Goal: Obtain resource: Obtain resource

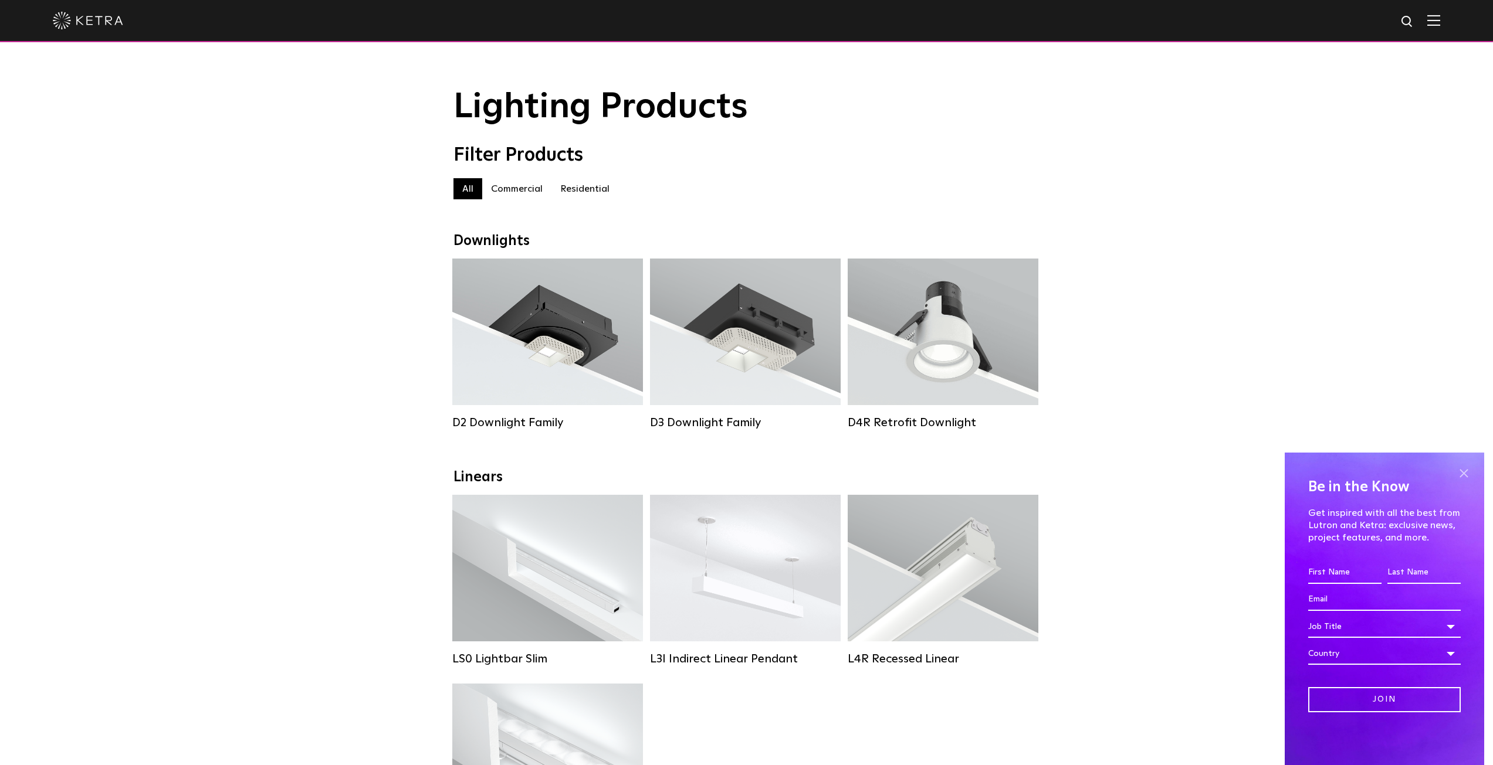
click at [1469, 473] on span at bounding box center [1464, 474] width 18 height 18
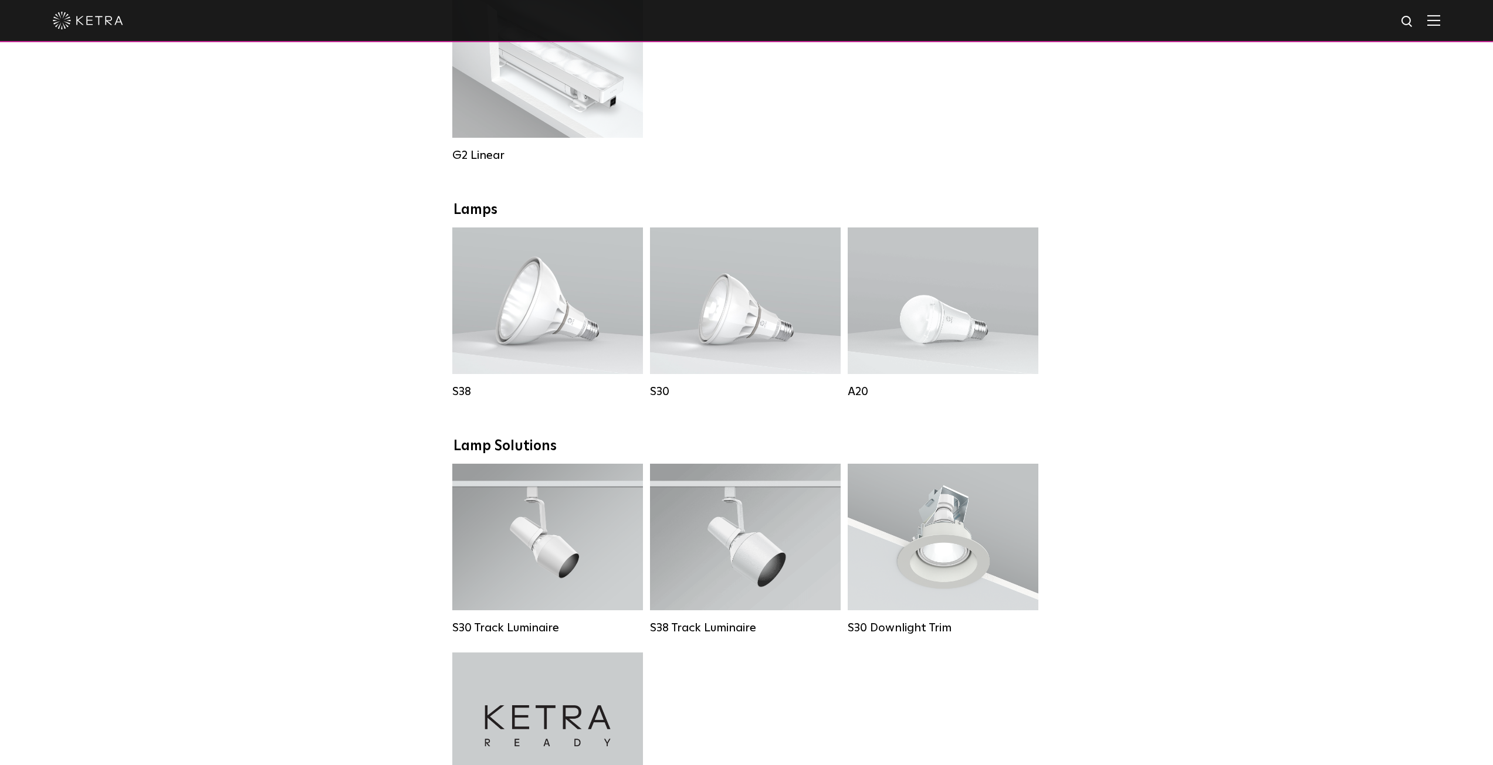
scroll to position [762, 0]
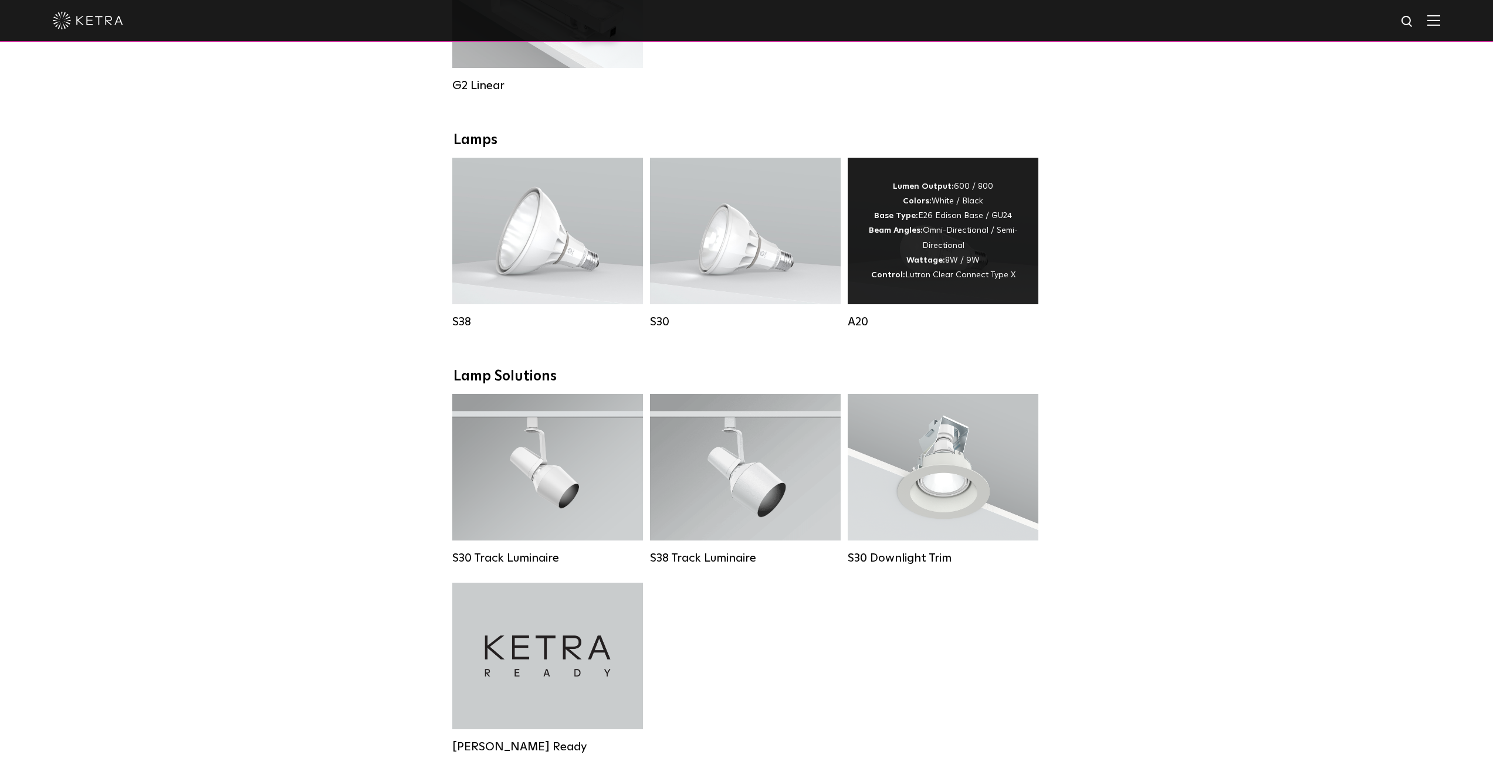
click at [952, 266] on div "Lumen Output: 600 / 800 Colors: White / Black Base Type: E26 Edison Base / GU24…" at bounding box center [942, 230] width 155 height 103
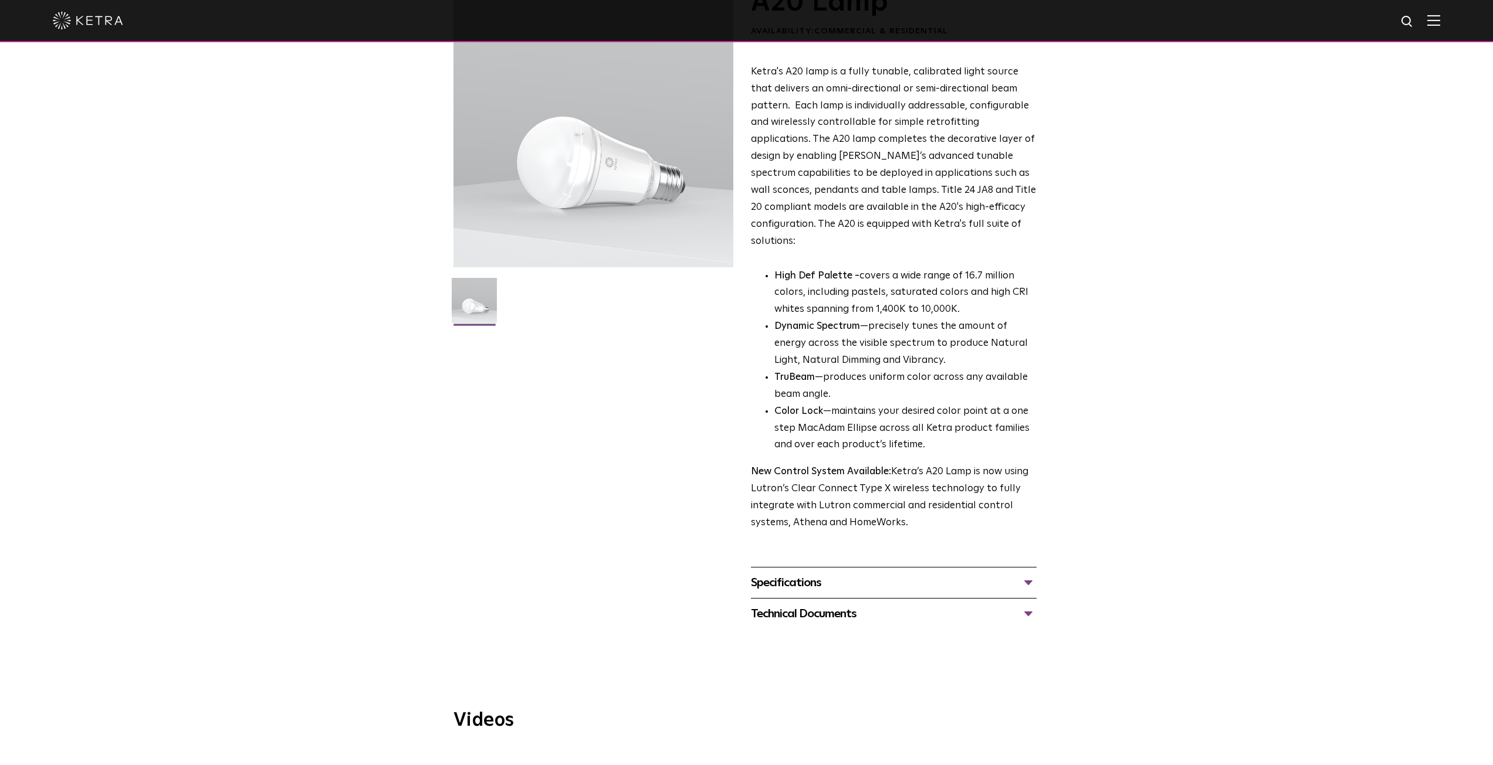
scroll to position [117, 0]
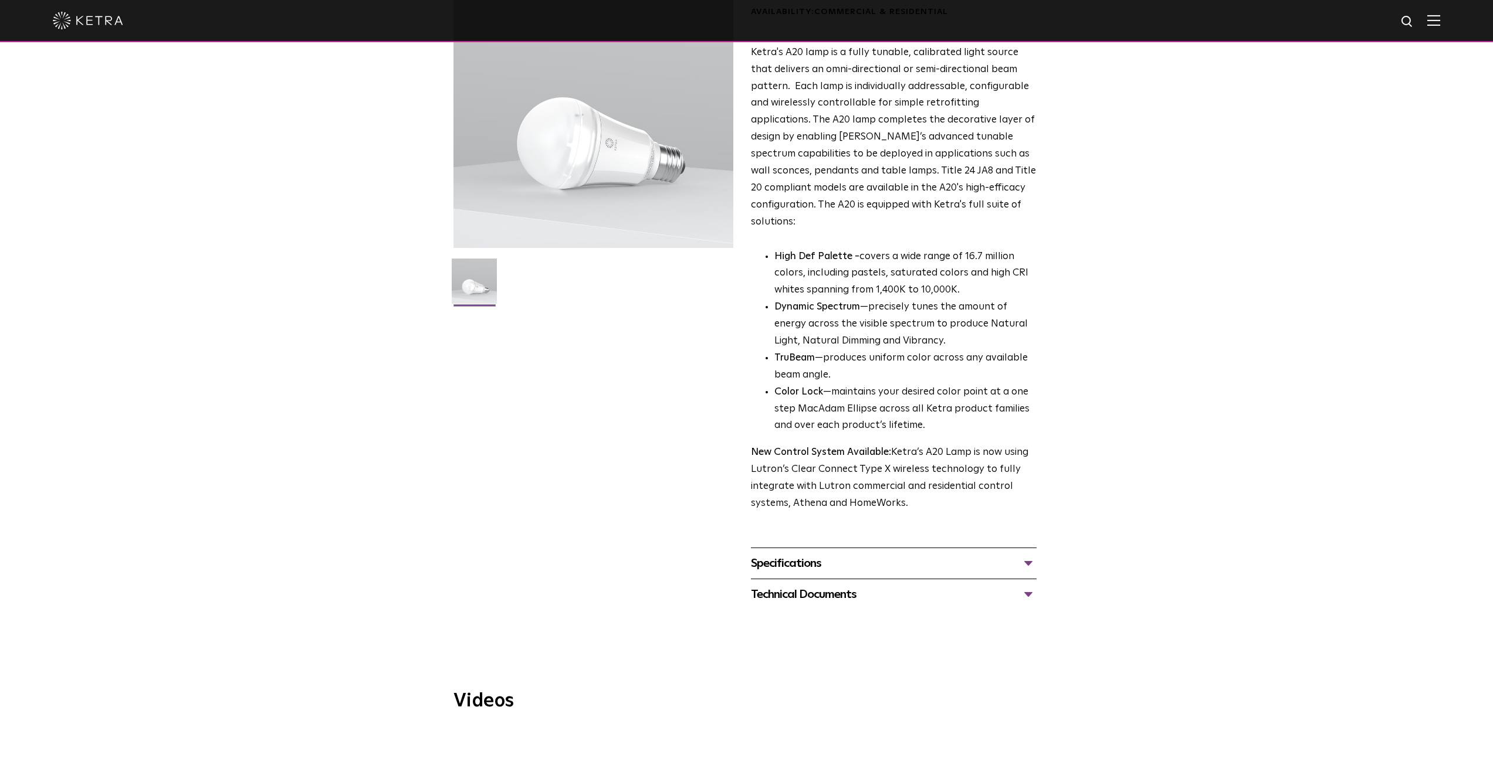
click at [1020, 554] on div "Specifications" at bounding box center [894, 563] width 286 height 19
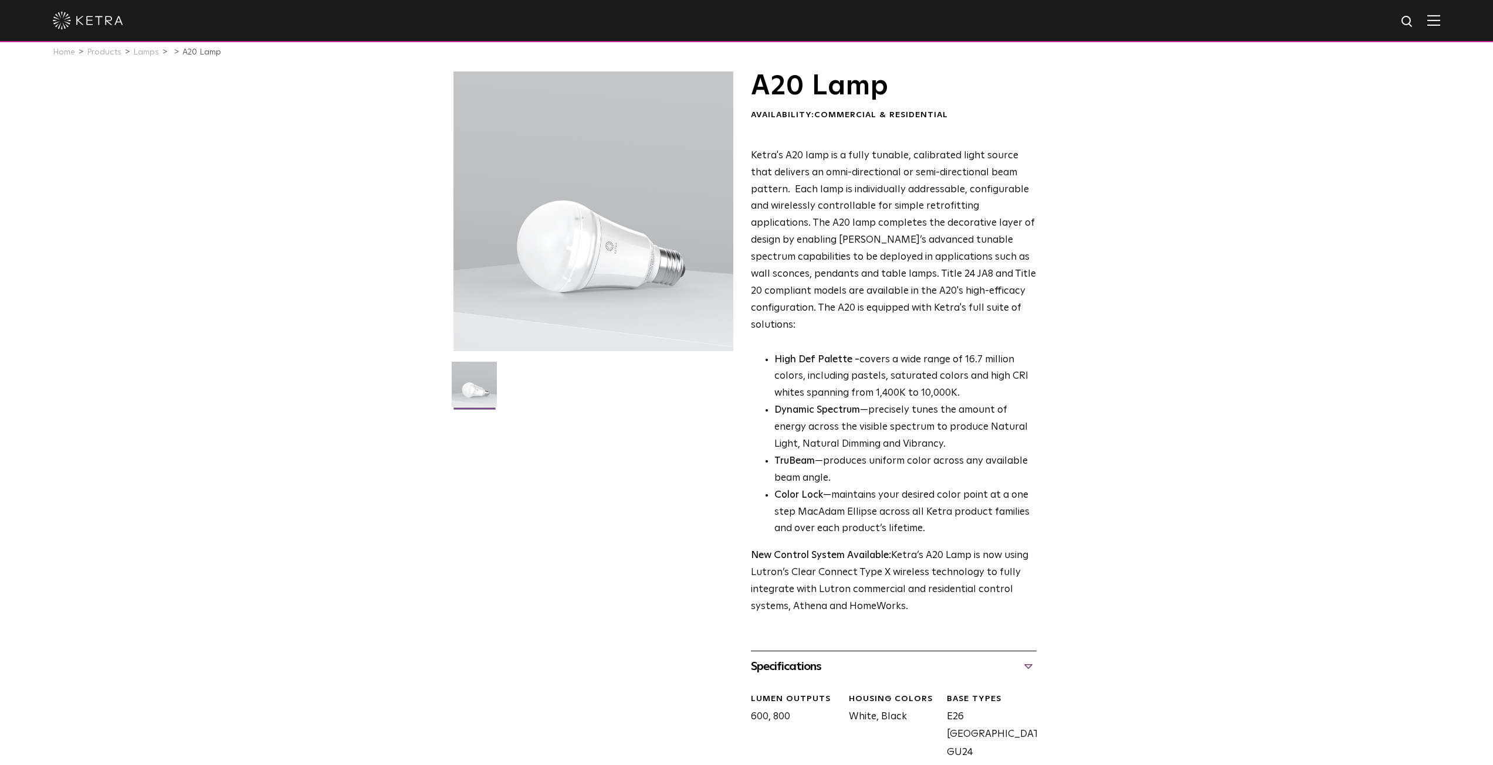
scroll to position [0, 0]
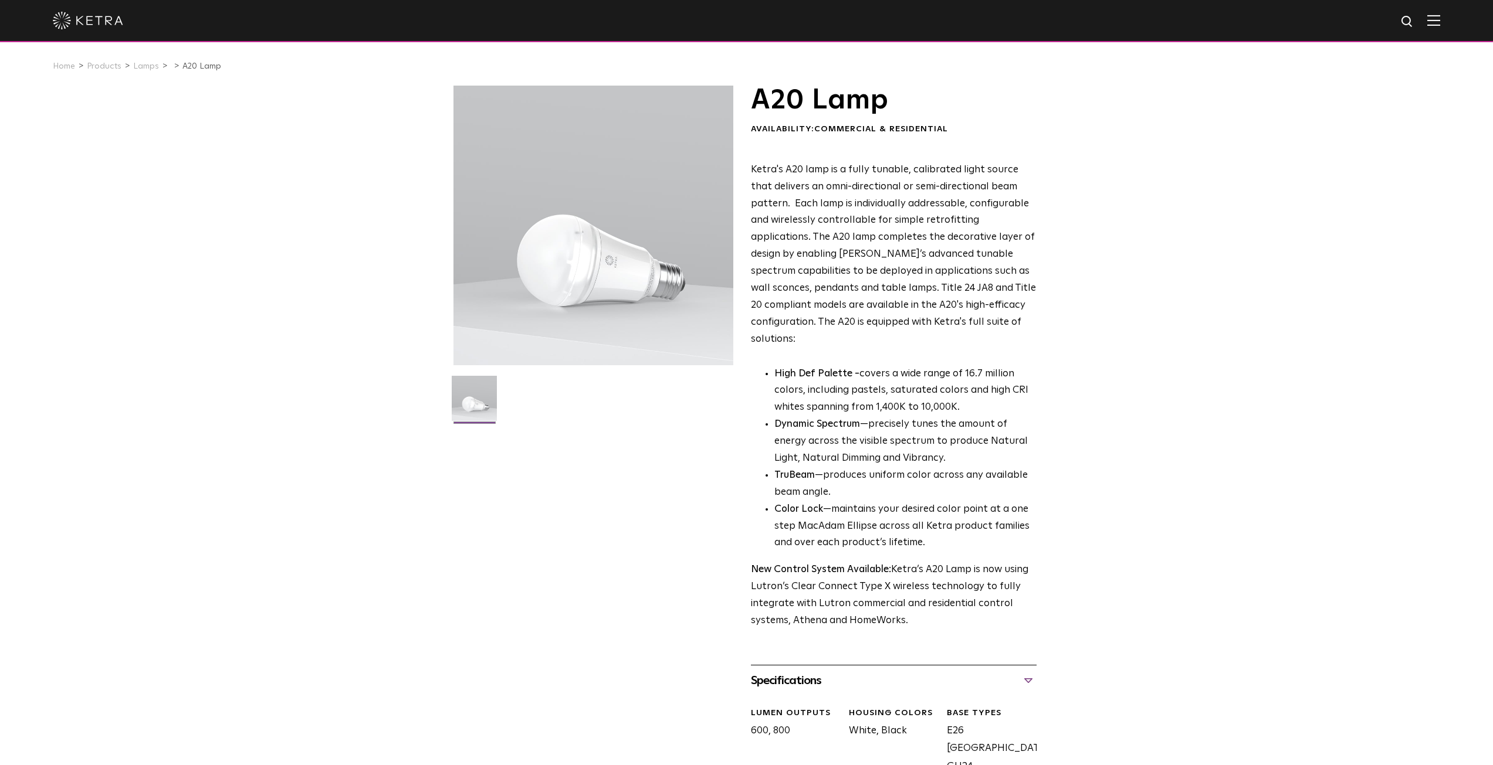
click at [1032, 672] on div "Specifications" at bounding box center [894, 681] width 286 height 19
drag, startPoint x: 1033, startPoint y: 697, endPoint x: 1039, endPoint y: 676, distance: 21.3
click at [1033, 703] on div "Technical Documents" at bounding box center [894, 712] width 286 height 19
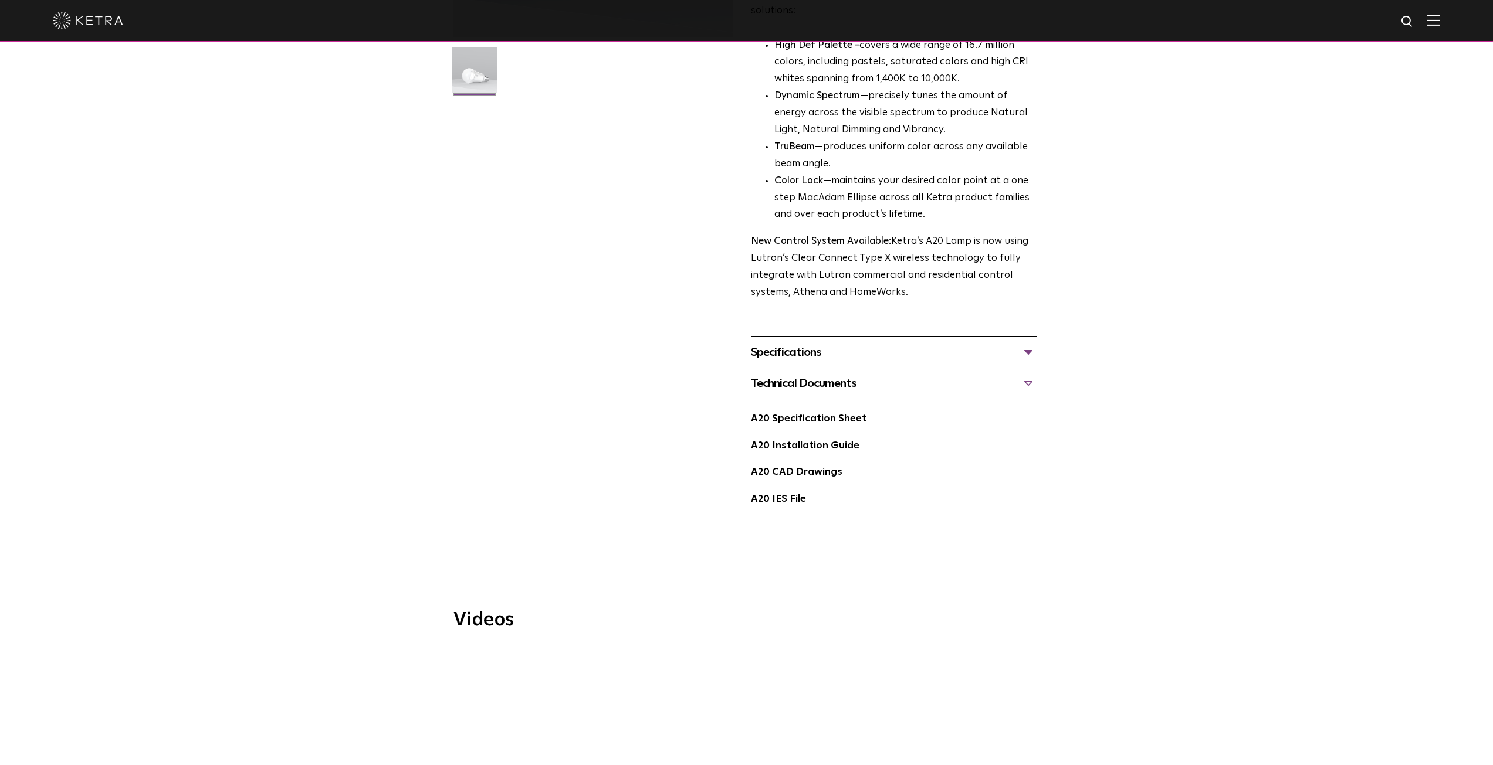
scroll to position [352, 0]
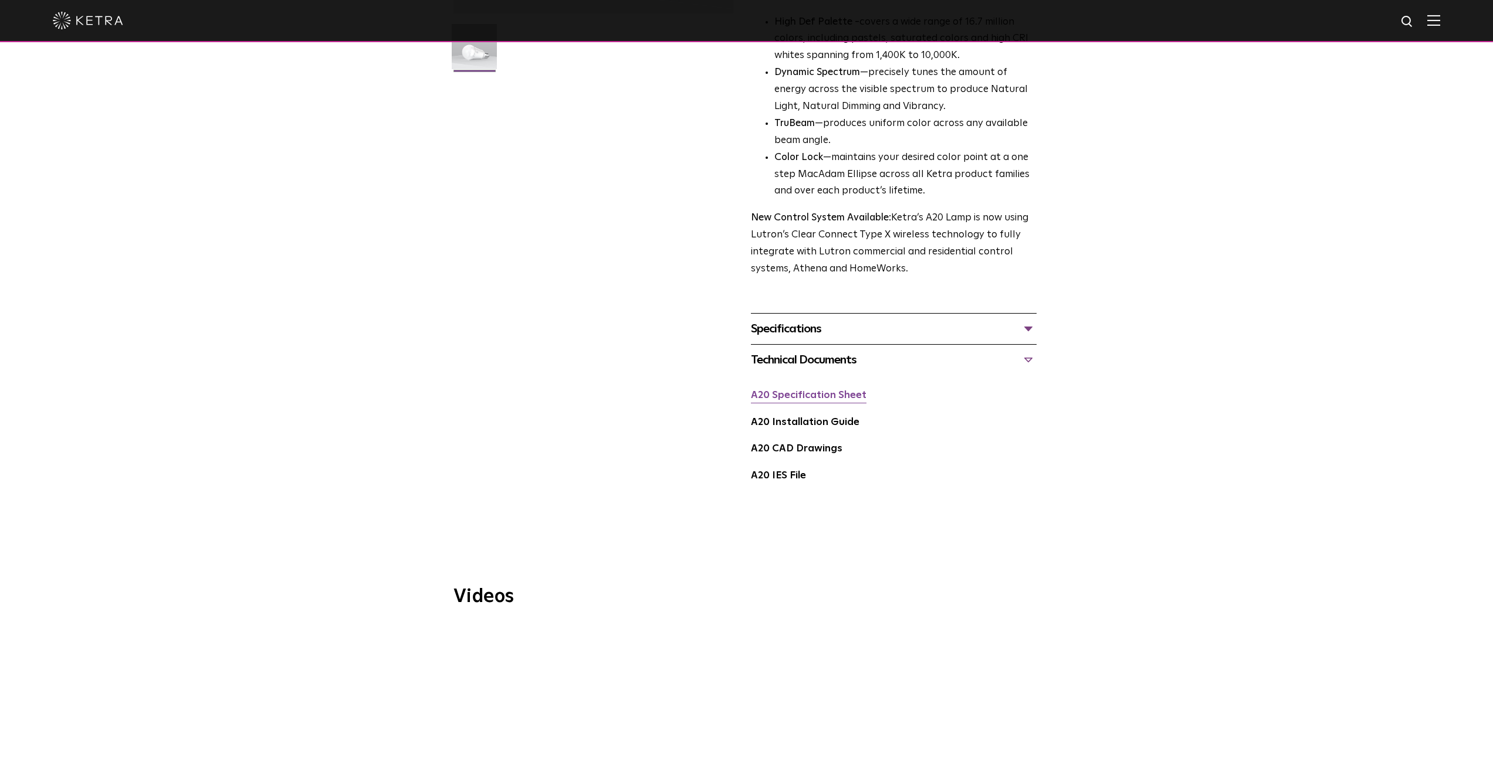
click at [843, 391] on link "A20 Specification Sheet" at bounding box center [809, 396] width 116 height 10
